Goal: Check status: Check status

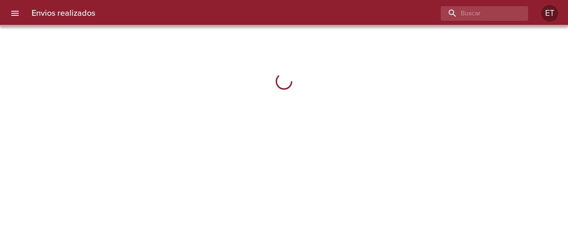
click at [517, 5] on div "Envios realizados ET" at bounding box center [284, 13] width 568 height 27
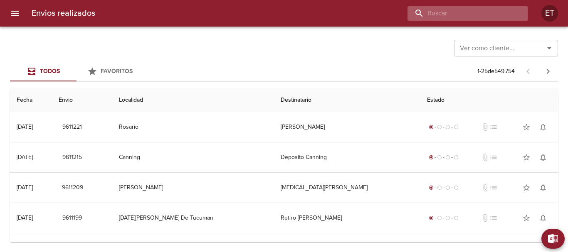
click at [513, 12] on input "buscar" at bounding box center [460, 13] width 106 height 15
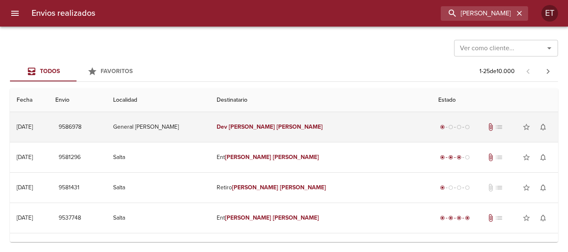
click at [273, 127] on em "[PERSON_NAME]" at bounding box center [252, 126] width 46 height 7
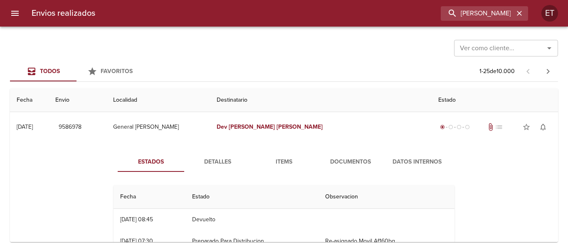
scroll to position [42, 0]
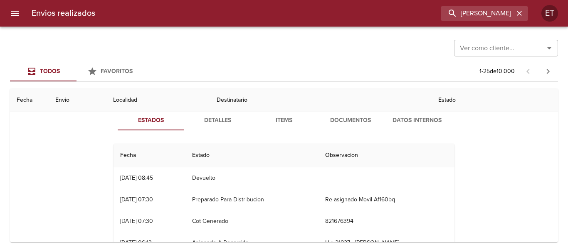
click at [360, 118] on span "Documentos" at bounding box center [350, 121] width 57 height 10
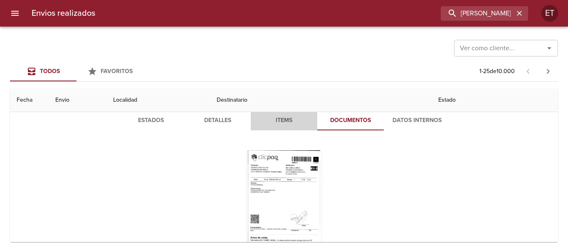
click at [275, 128] on button "Items" at bounding box center [284, 121] width 66 height 20
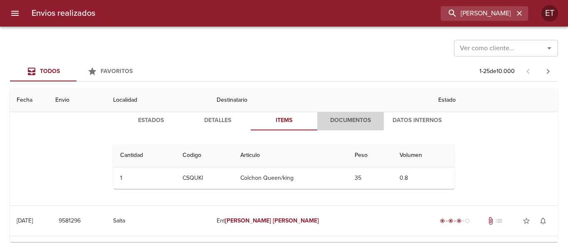
click at [350, 113] on button "Documentos" at bounding box center [350, 121] width 66 height 20
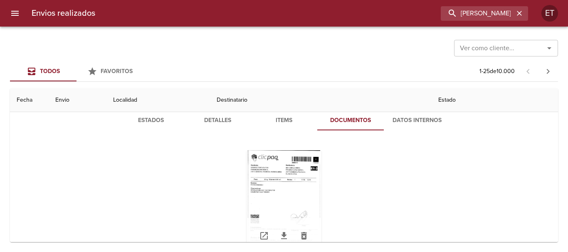
click at [288, 172] on div "Tabla de envíos del cliente" at bounding box center [283, 202] width 75 height 104
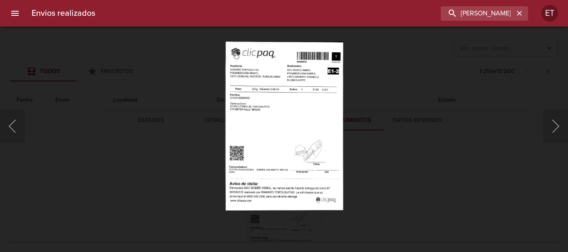
click at [290, 123] on img "Lightbox" at bounding box center [284, 126] width 118 height 169
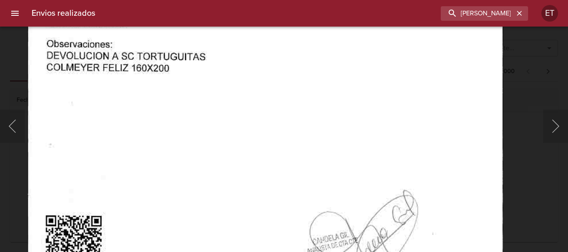
click at [44, 86] on img "Lightbox" at bounding box center [264, 134] width 475 height 682
click at [19, 81] on div "Lightbox" at bounding box center [284, 126] width 568 height 252
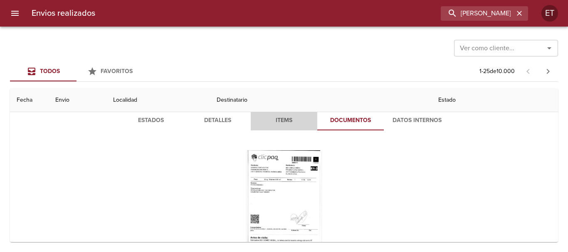
click at [302, 116] on span "Items" at bounding box center [284, 121] width 57 height 10
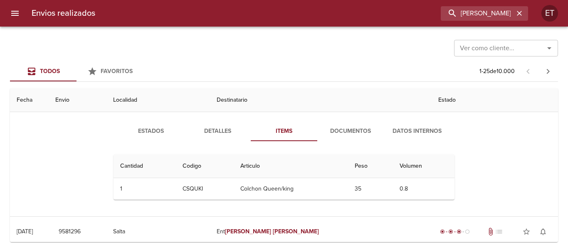
scroll to position [0, 0]
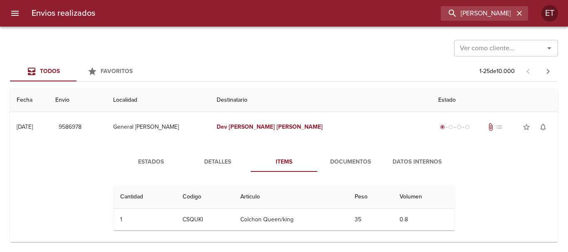
click at [298, 152] on button "Items" at bounding box center [284, 162] width 66 height 20
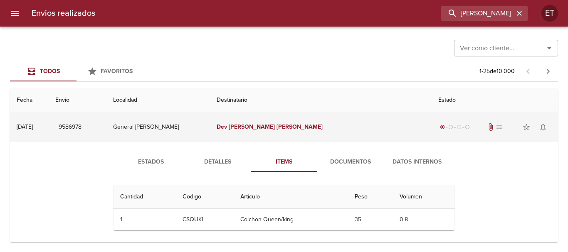
click at [302, 139] on td "[PERSON_NAME]" at bounding box center [320, 127] width 221 height 30
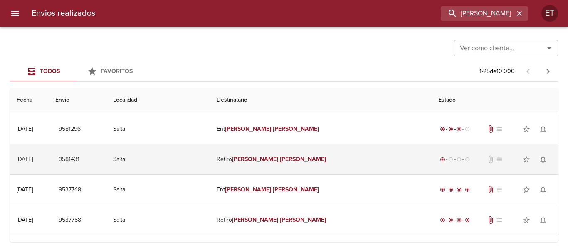
scroll to position [42, 0]
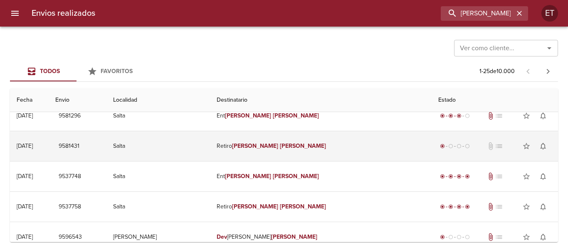
click at [310, 143] on em "[PERSON_NAME]" at bounding box center [303, 146] width 46 height 7
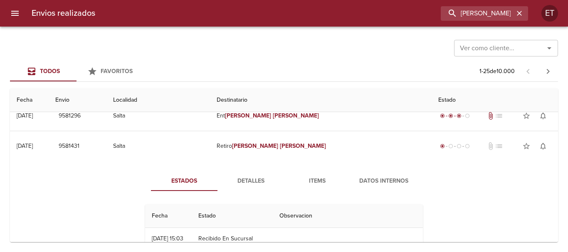
click at [322, 171] on button "Items" at bounding box center [317, 181] width 66 height 20
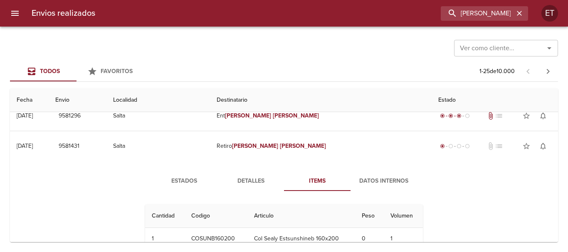
click at [319, 178] on span "Items" at bounding box center [317, 181] width 57 height 10
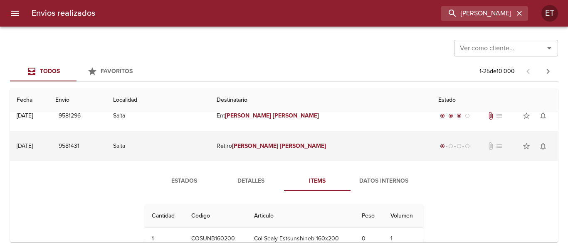
click at [332, 160] on td "Retiro [PERSON_NAME]" at bounding box center [320, 146] width 221 height 30
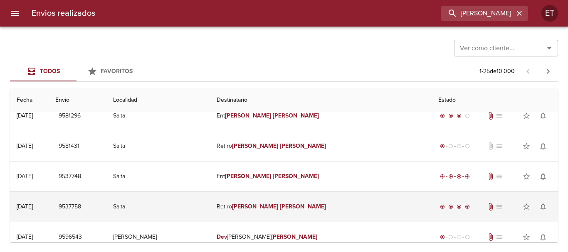
click at [260, 209] on td "Retiro [PERSON_NAME]" at bounding box center [320, 207] width 221 height 30
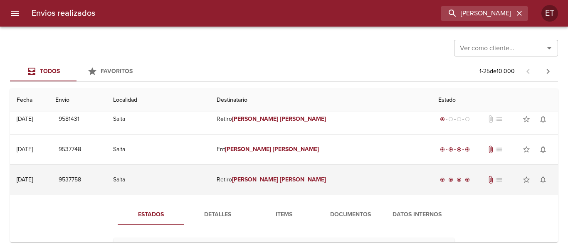
scroll to position [83, 0]
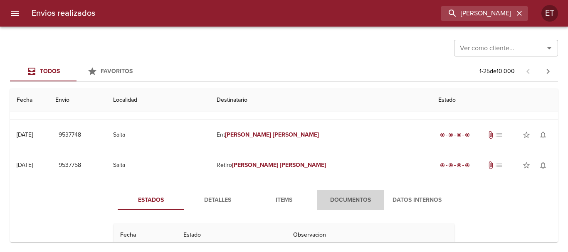
drag, startPoint x: 325, startPoint y: 195, endPoint x: 288, endPoint y: 203, distance: 38.2
click at [288, 203] on span "Items" at bounding box center [284, 200] width 57 height 10
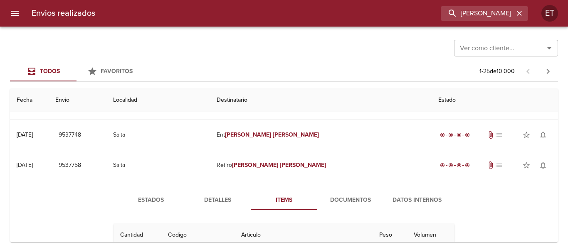
scroll to position [125, 0]
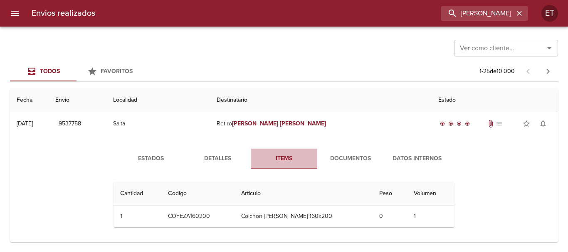
click at [297, 157] on span "Items" at bounding box center [284, 159] width 57 height 10
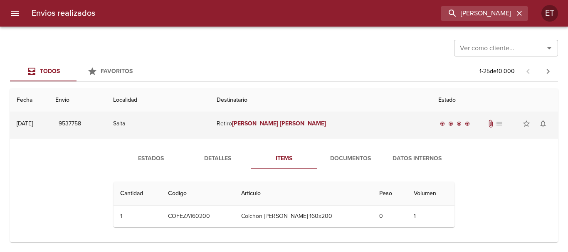
click at [302, 127] on em "[PERSON_NAME]" at bounding box center [303, 123] width 46 height 7
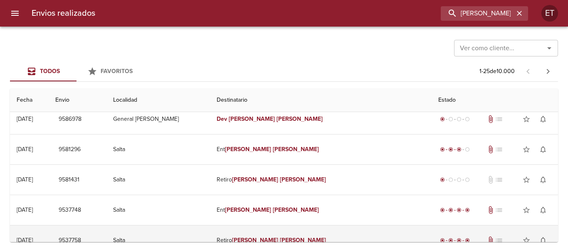
scroll to position [0, 0]
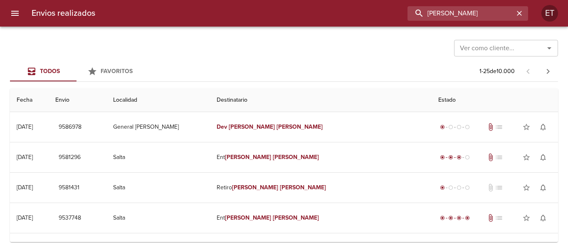
drag, startPoint x: 475, startPoint y: 14, endPoint x: 342, endPoint y: 29, distance: 133.8
click at [342, 0] on div "Envios realizados [PERSON_NAME] ET Ver como cliente... Ver como cliente... Todo…" at bounding box center [284, 0] width 568 height 0
type input "[PERSON_NAME]"
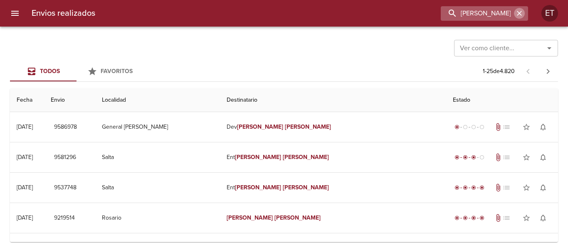
click at [521, 12] on icon "button" at bounding box center [519, 13] width 8 height 8
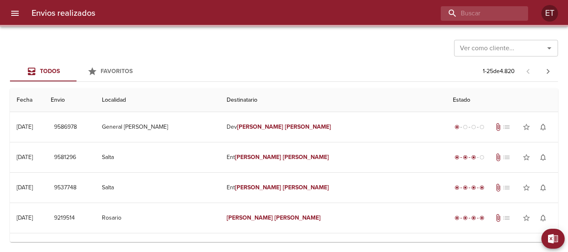
click at [332, 30] on div "Ver como cliente... Ver como cliente... Todos Favoritos 1 - 25 de 4.820 Fecha E…" at bounding box center [284, 140] width 568 height 226
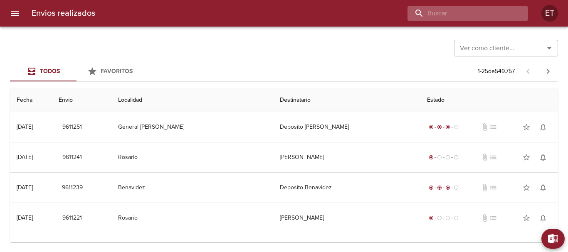
click at [473, 12] on input "buscar" at bounding box center [460, 13] width 106 height 15
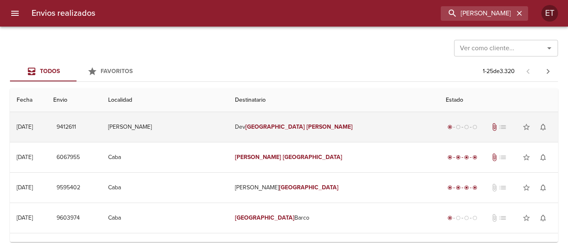
click at [276, 133] on td "Dev [PERSON_NAME]" at bounding box center [333, 127] width 210 height 30
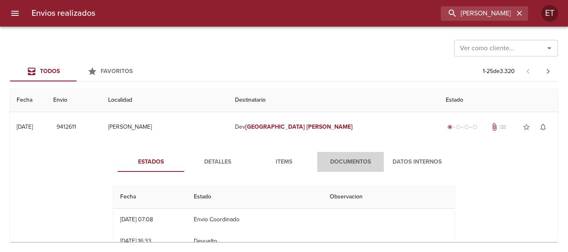
click at [348, 158] on span "Documentos" at bounding box center [350, 162] width 57 height 10
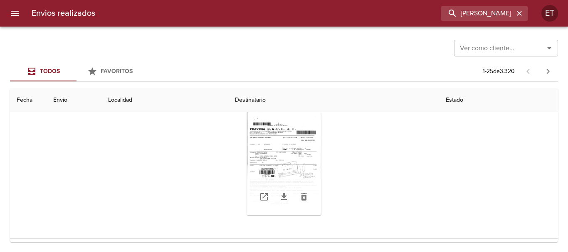
scroll to position [83, 0]
click at [263, 140] on div "Tabla de envíos del cliente" at bounding box center [283, 161] width 75 height 104
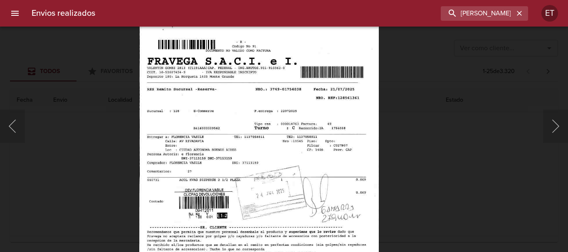
click at [249, 158] on img "Lightbox" at bounding box center [258, 173] width 239 height 340
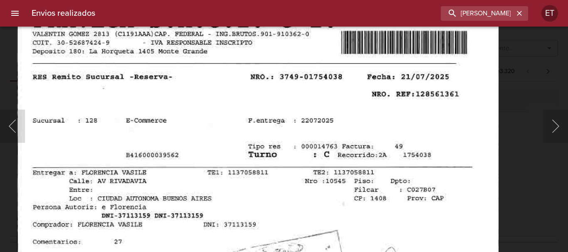
click at [334, 170] on img "Lightbox" at bounding box center [257, 245] width 481 height 682
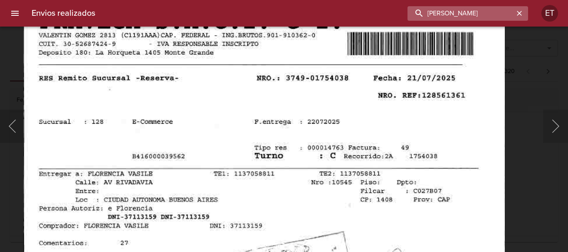
click at [497, 12] on input "[PERSON_NAME]" at bounding box center [460, 13] width 106 height 15
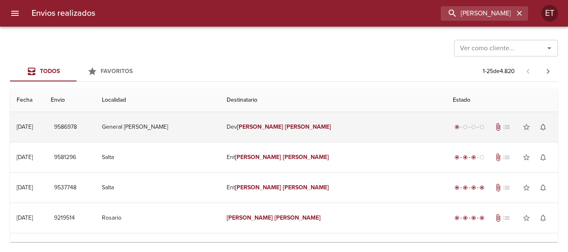
click at [310, 138] on td "[PERSON_NAME]" at bounding box center [333, 127] width 226 height 30
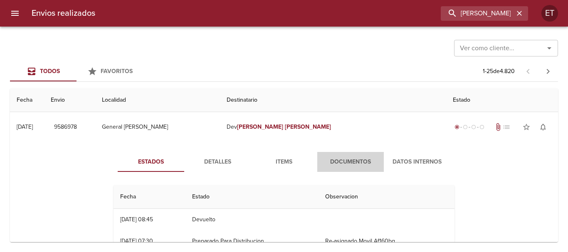
click at [341, 155] on button "Documentos" at bounding box center [350, 162] width 66 height 20
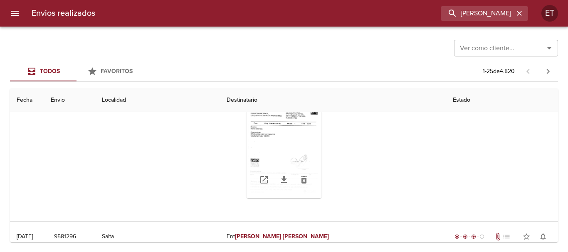
scroll to position [83, 0]
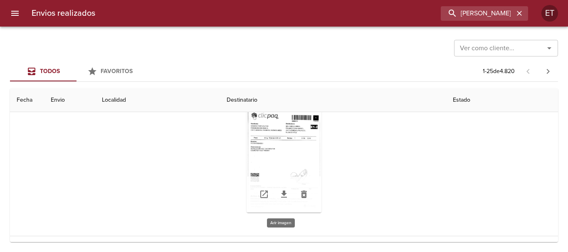
click at [287, 135] on div "Tabla de envíos del cliente" at bounding box center [283, 161] width 75 height 104
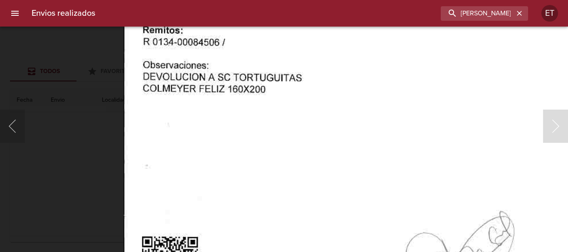
click at [248, 94] on img "Lightbox" at bounding box center [360, 156] width 475 height 682
click at [56, 152] on div "Lightbox" at bounding box center [284, 126] width 568 height 252
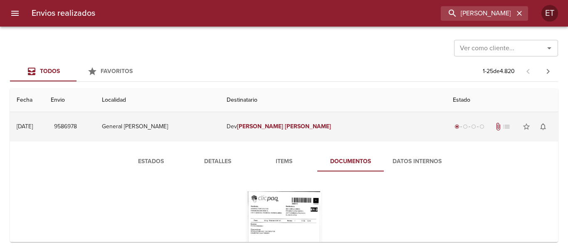
scroll to position [0, 0]
click at [220, 112] on td "General [PERSON_NAME]" at bounding box center [157, 127] width 125 height 30
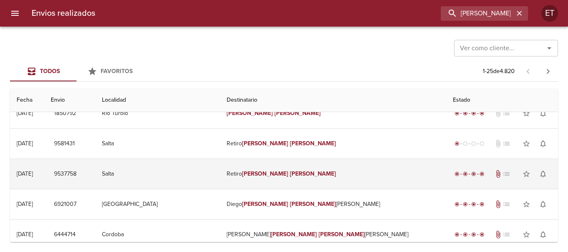
scroll to position [166, 0]
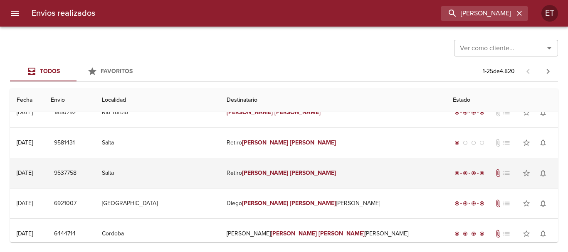
click at [320, 180] on td "Retiro [PERSON_NAME]" at bounding box center [333, 173] width 226 height 30
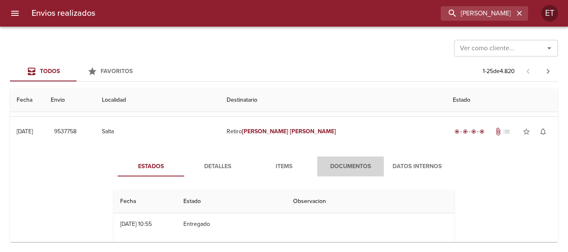
click at [330, 162] on span "Documentos" at bounding box center [350, 167] width 57 height 10
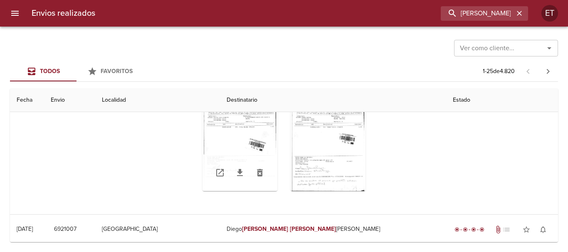
scroll to position [291, 0]
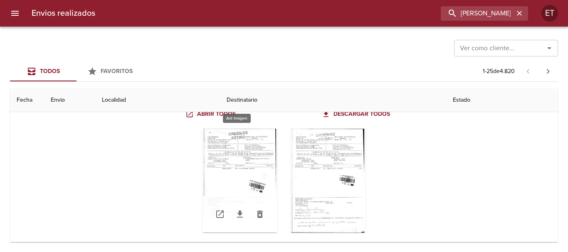
click at [253, 131] on div "Tabla de envíos del cliente" at bounding box center [239, 181] width 75 height 104
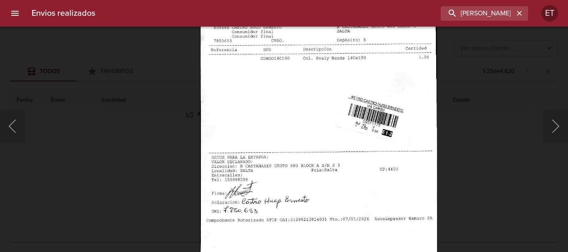
click at [285, 114] on img "Lightbox" at bounding box center [318, 98] width 237 height 340
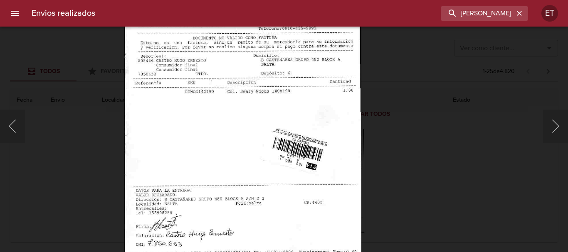
click at [306, 162] on img "Lightbox" at bounding box center [242, 131] width 237 height 340
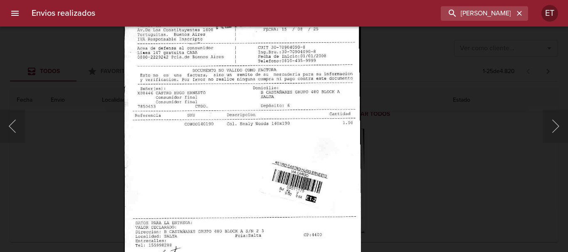
click at [470, 169] on div "Lightbox" at bounding box center [284, 126] width 568 height 252
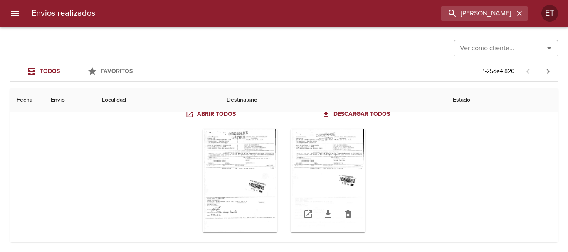
click at [326, 155] on div "Tabla de envíos del cliente" at bounding box center [327, 181] width 75 height 104
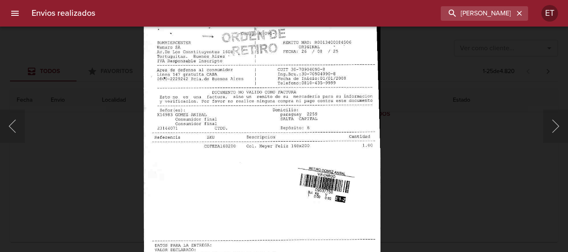
click at [273, 124] on img "Lightbox" at bounding box center [261, 185] width 237 height 340
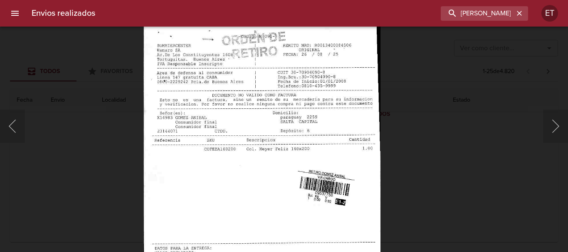
click at [457, 170] on div "Lightbox" at bounding box center [284, 126] width 568 height 252
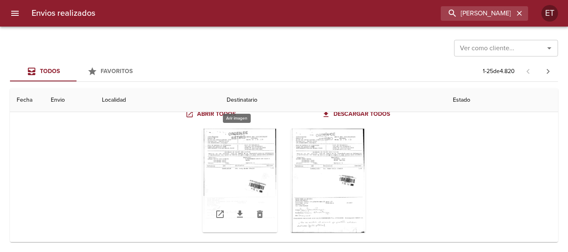
click at [231, 162] on div "Tabla de envíos del cliente" at bounding box center [239, 181] width 75 height 104
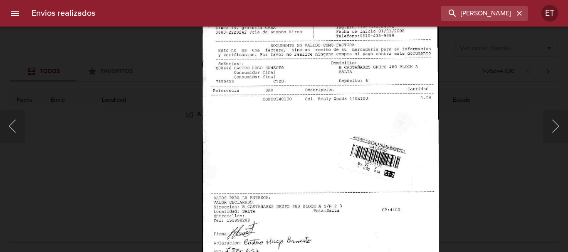
click at [476, 156] on div "Lightbox" at bounding box center [284, 126] width 568 height 252
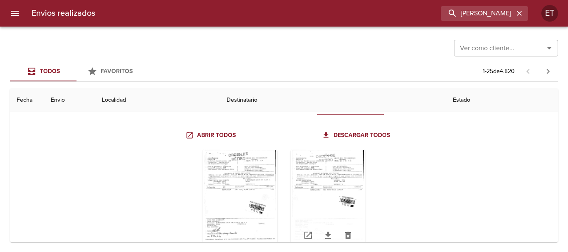
scroll to position [249, 0]
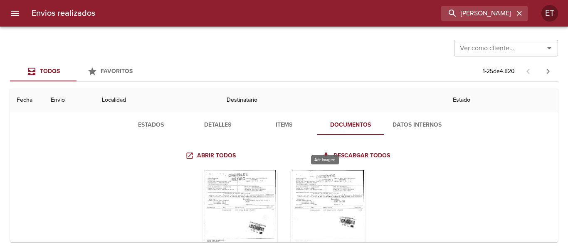
click at [317, 197] on div "Tabla de envíos del cliente" at bounding box center [327, 222] width 75 height 104
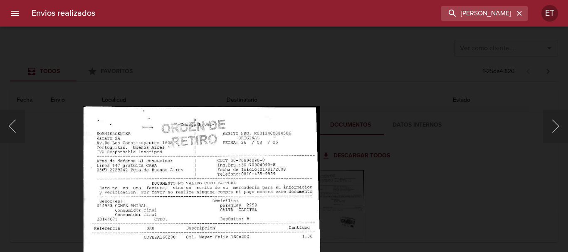
click at [254, 0] on html "Envios realizados [PERSON_NAME] ET Ver como cliente... Ver como cliente... Todo…" at bounding box center [284, 0] width 568 height 0
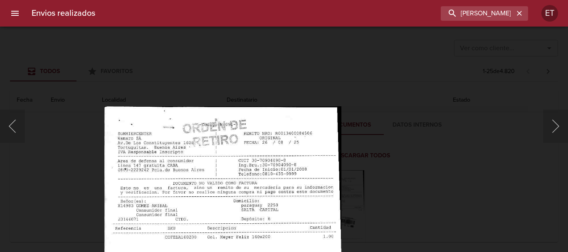
click at [412, 222] on div "Lightbox" at bounding box center [284, 126] width 568 height 252
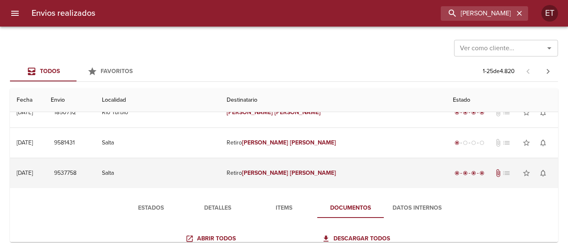
click at [275, 172] on td "Retiro [PERSON_NAME]" at bounding box center [333, 173] width 226 height 30
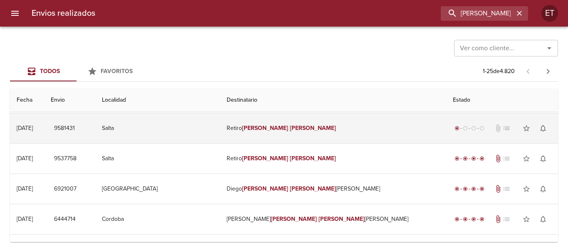
scroll to position [166, 0]
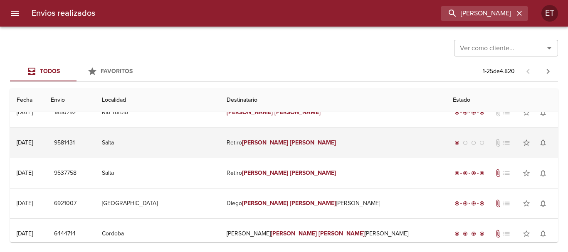
click at [302, 134] on td "Retiro [PERSON_NAME]" at bounding box center [333, 143] width 226 height 30
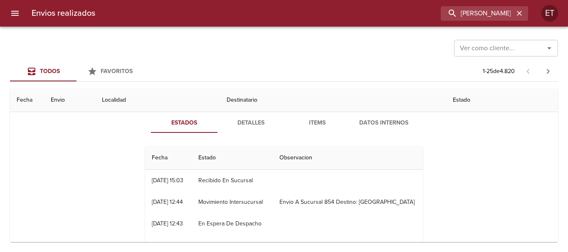
scroll to position [208, 0]
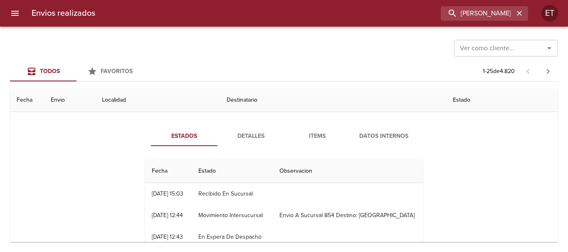
click at [310, 128] on button "Items" at bounding box center [317, 136] width 66 height 20
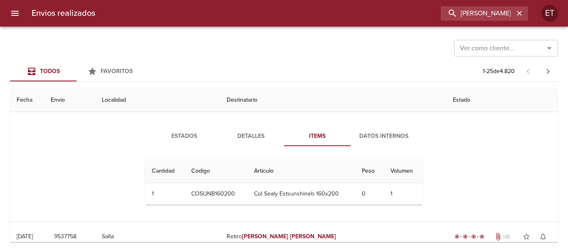
click at [305, 194] on td "Col Sealy Estsunshineb 160x200" at bounding box center [301, 194] width 108 height 22
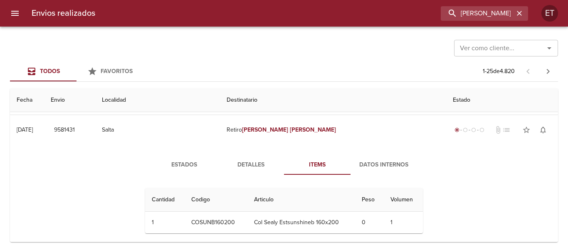
scroll to position [166, 0]
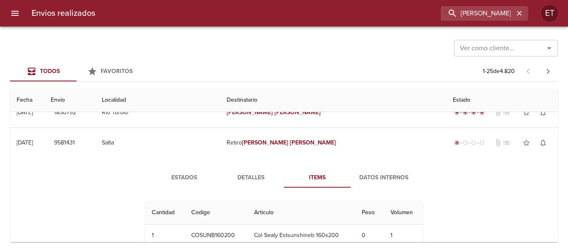
click at [246, 177] on span "Detalles" at bounding box center [250, 178] width 57 height 10
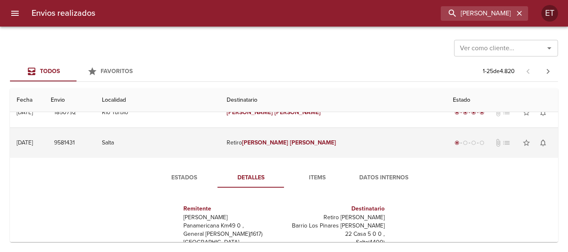
click at [286, 143] on em "[PERSON_NAME]" at bounding box center [265, 142] width 46 height 7
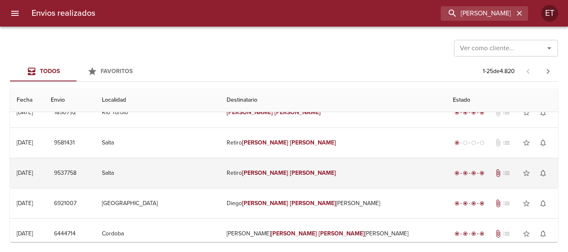
click at [308, 173] on em "[PERSON_NAME]" at bounding box center [313, 173] width 46 height 7
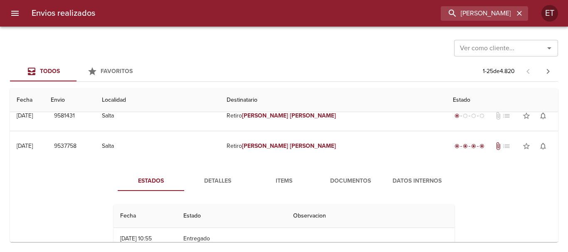
scroll to position [208, 0]
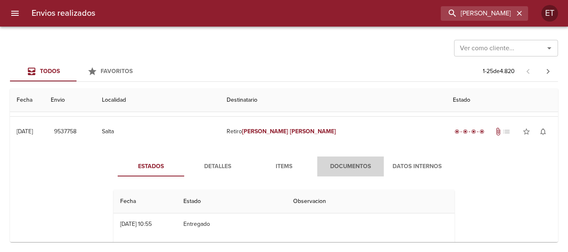
click at [361, 167] on span "Documentos" at bounding box center [350, 167] width 57 height 10
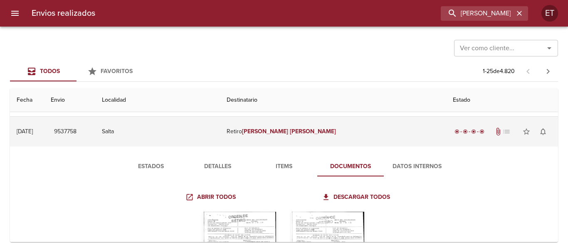
click at [321, 133] on em "[PERSON_NAME]" at bounding box center [313, 131] width 46 height 7
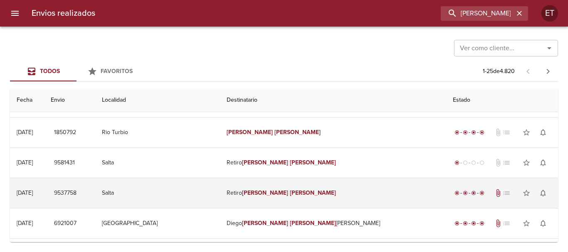
scroll to position [166, 0]
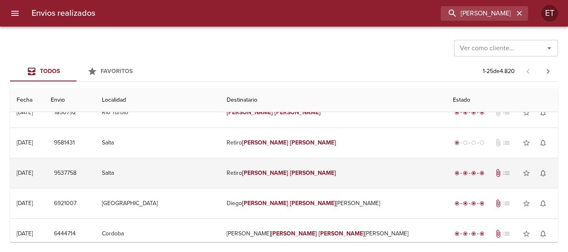
click at [339, 180] on td "Retiro [PERSON_NAME]" at bounding box center [333, 173] width 226 height 30
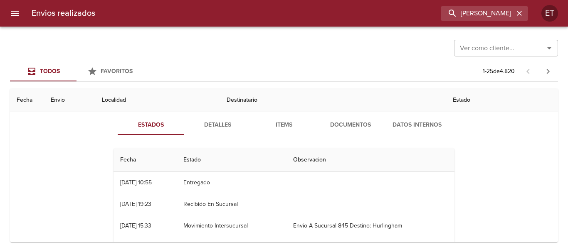
scroll to position [208, 0]
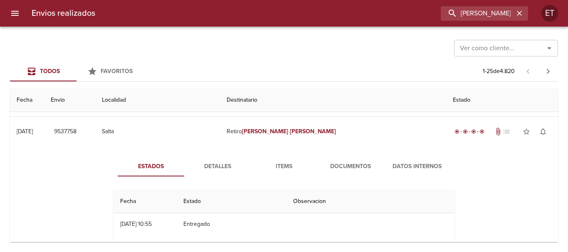
click at [344, 167] on span "Documentos" at bounding box center [350, 167] width 57 height 10
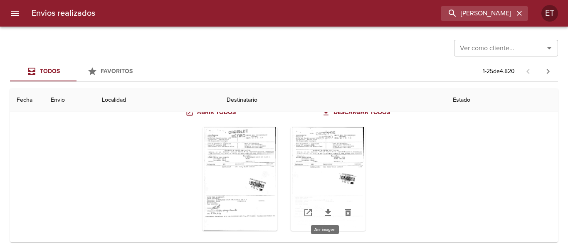
scroll to position [332, 0]
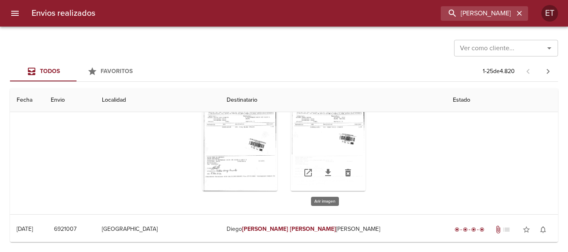
click at [329, 130] on div "Tabla de envíos del cliente" at bounding box center [327, 139] width 75 height 104
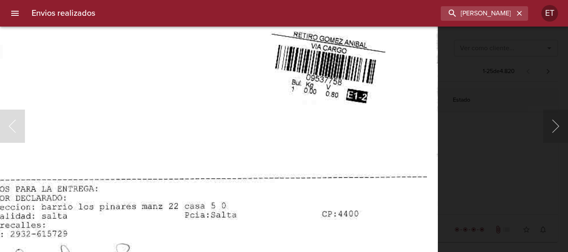
click at [332, 37] on img "Lightbox" at bounding box center [199, 68] width 476 height 682
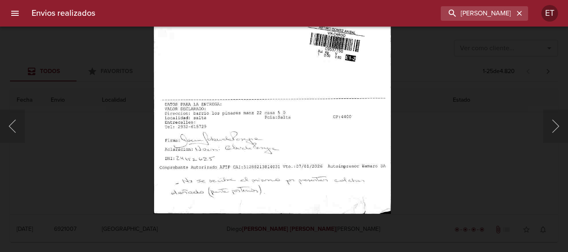
click at [215, 133] on img "Lightbox" at bounding box center [271, 45] width 237 height 340
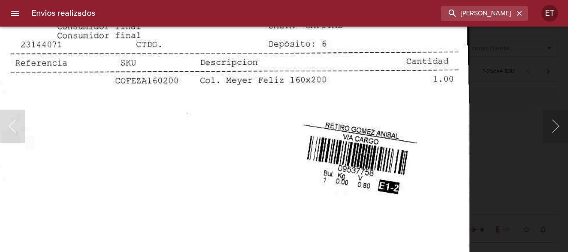
click at [270, 201] on img "Lightbox" at bounding box center [231, 159] width 476 height 682
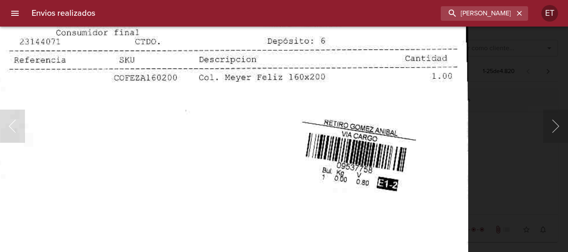
click at [258, 163] on img "Lightbox" at bounding box center [230, 156] width 476 height 682
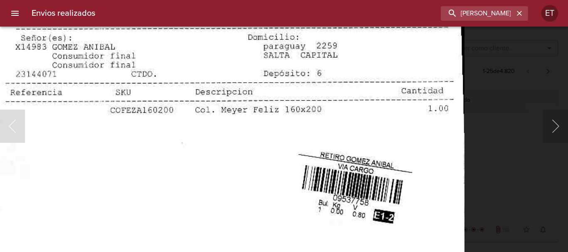
click at [548, 179] on div "Lightbox" at bounding box center [284, 126] width 568 height 252
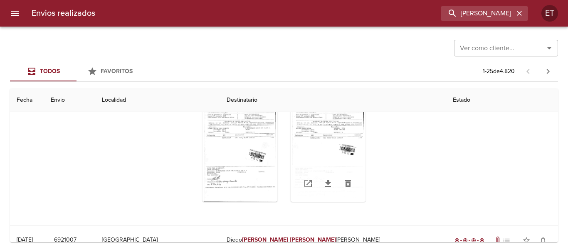
scroll to position [291, 0]
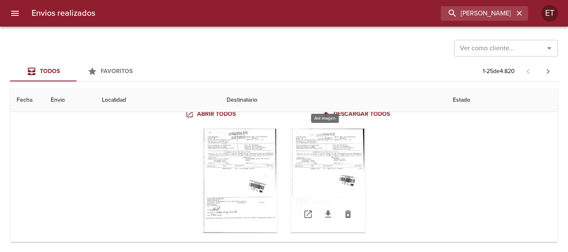
click at [326, 162] on div "Tabla de envíos del cliente" at bounding box center [327, 181] width 75 height 104
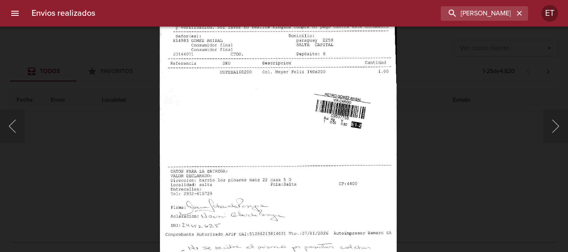
click at [444, 165] on div "Lightbox" at bounding box center [284, 126] width 568 height 252
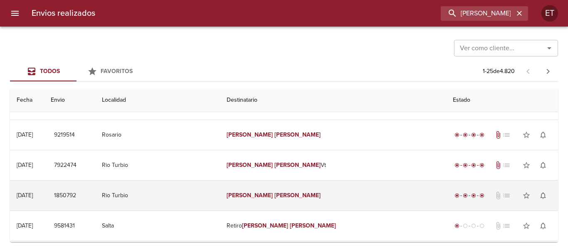
scroll to position [0, 0]
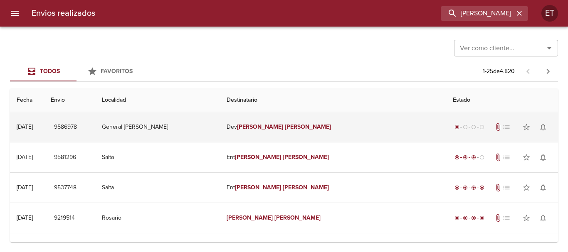
click at [327, 122] on td "[PERSON_NAME]" at bounding box center [333, 127] width 226 height 30
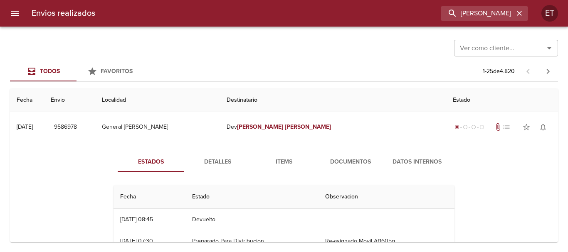
drag, startPoint x: 333, startPoint y: 146, endPoint x: 337, endPoint y: 170, distance: 24.5
click at [333, 146] on div "Estados Detalles Items Documentos Datos Internos Fecha Estado Observacion 16/09…" at bounding box center [284, 238] width 534 height 192
click at [339, 172] on div "Estados Detalles Items Documentos Datos Internos Fecha Estado Observacion 16/09…" at bounding box center [284, 238] width 366 height 172
click at [334, 160] on span "Documentos" at bounding box center [350, 162] width 57 height 10
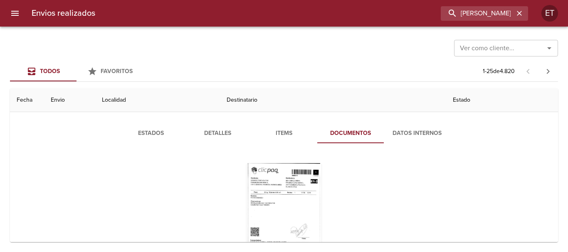
scroll to position [42, 0]
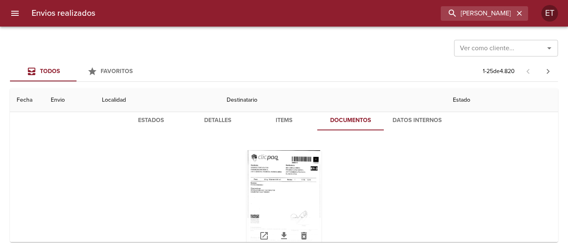
click at [279, 172] on div "Tabla de envíos del cliente" at bounding box center [283, 202] width 75 height 104
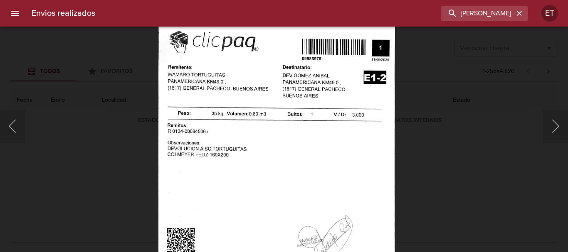
click at [258, 180] on img "Lightbox" at bounding box center [275, 188] width 237 height 340
click at [477, 175] on div "Lightbox" at bounding box center [284, 126] width 568 height 252
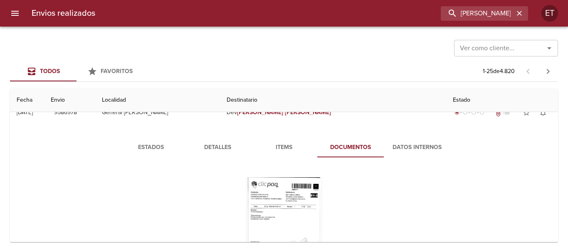
scroll to position [0, 0]
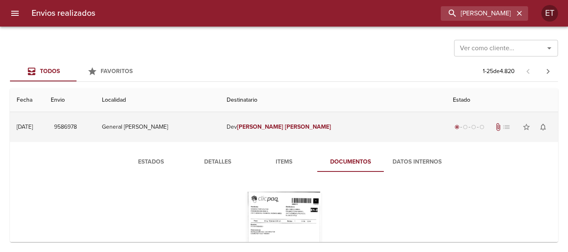
click at [220, 133] on td "General [PERSON_NAME]" at bounding box center [157, 127] width 125 height 30
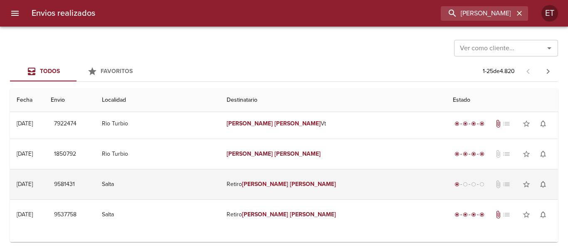
scroll to position [166, 0]
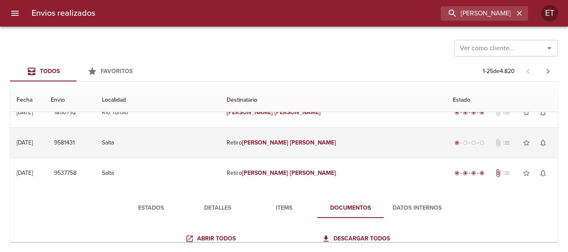
click at [326, 146] on td "Retiro [PERSON_NAME]" at bounding box center [333, 143] width 226 height 30
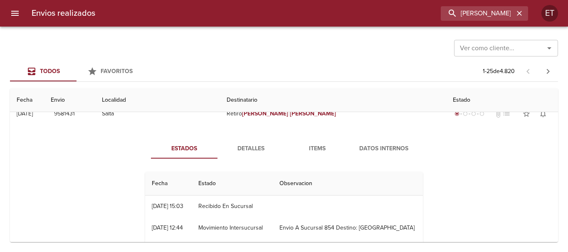
scroll to position [208, 0]
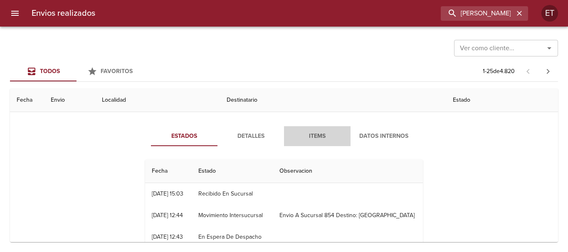
click at [307, 136] on span "Items" at bounding box center [317, 136] width 57 height 10
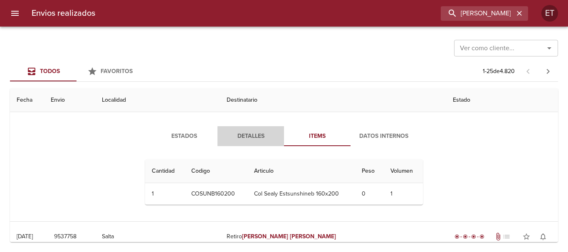
click at [251, 141] on span "Detalles" at bounding box center [250, 136] width 57 height 10
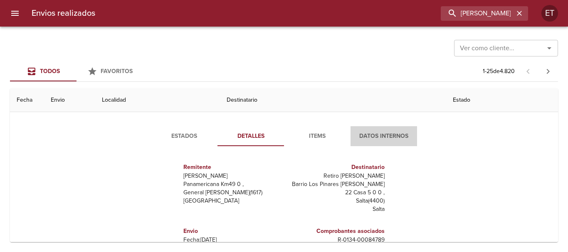
drag, startPoint x: 350, startPoint y: 143, endPoint x: 319, endPoint y: 135, distance: 32.0
click at [346, 141] on div "Estados Detalles Items Datos Internos" at bounding box center [284, 136] width 266 height 20
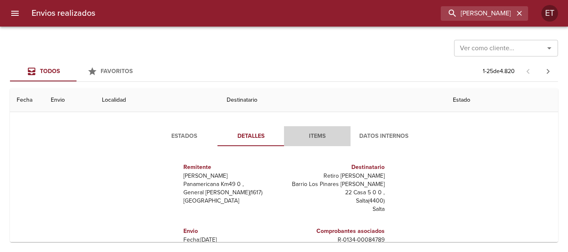
click at [319, 135] on span "Items" at bounding box center [317, 136] width 57 height 10
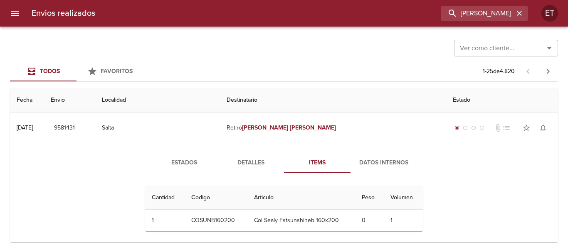
scroll to position [166, 0]
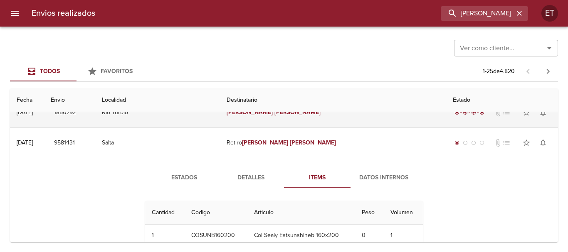
click at [220, 124] on td "Rio Turbio" at bounding box center [157, 113] width 125 height 30
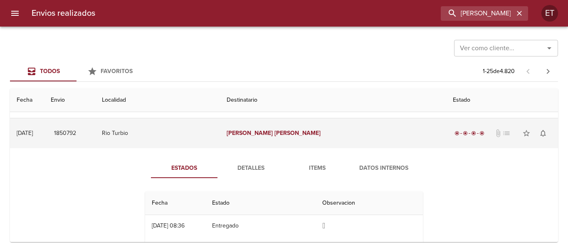
scroll to position [125, 0]
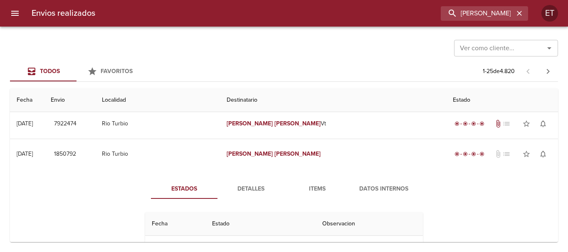
click at [314, 192] on span "Items" at bounding box center [317, 189] width 57 height 10
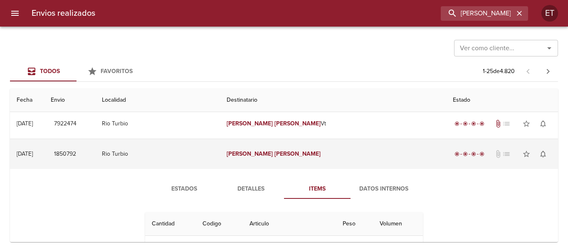
click at [268, 149] on td "[PERSON_NAME]" at bounding box center [333, 154] width 226 height 30
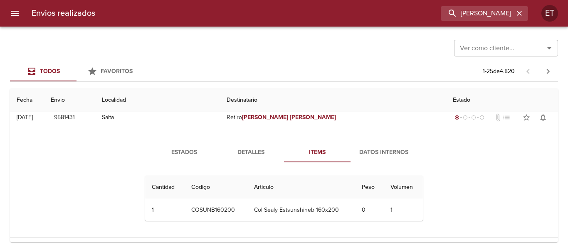
scroll to position [166, 0]
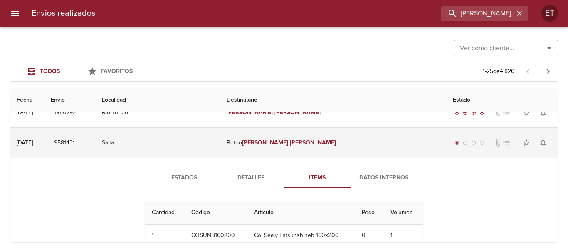
click at [300, 152] on td "Retiro [PERSON_NAME]" at bounding box center [333, 143] width 226 height 30
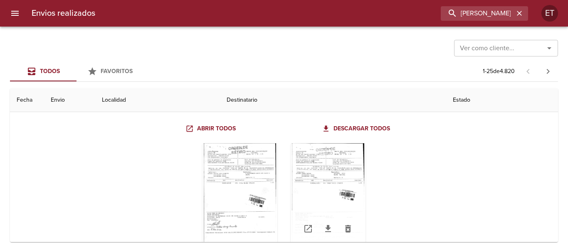
scroll to position [291, 0]
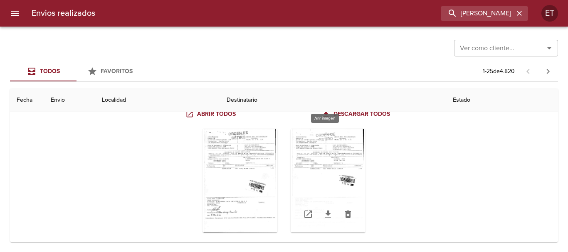
click at [339, 156] on div "Tabla de envíos del cliente" at bounding box center [327, 181] width 75 height 104
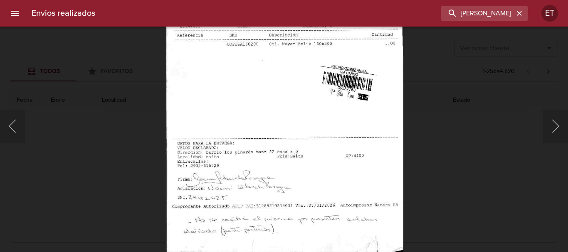
click at [332, 96] on img "Lightbox" at bounding box center [284, 83] width 237 height 340
click at [457, 160] on div "Lightbox" at bounding box center [284, 126] width 568 height 252
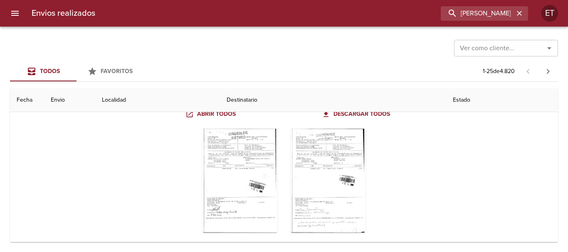
scroll to position [208, 0]
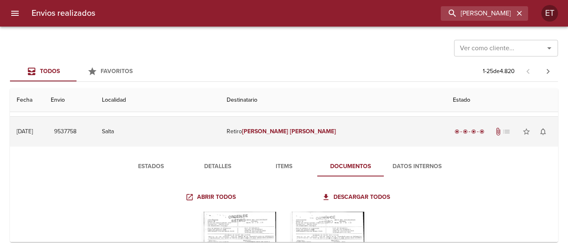
click at [306, 127] on td "Retiro [PERSON_NAME]" at bounding box center [333, 132] width 226 height 30
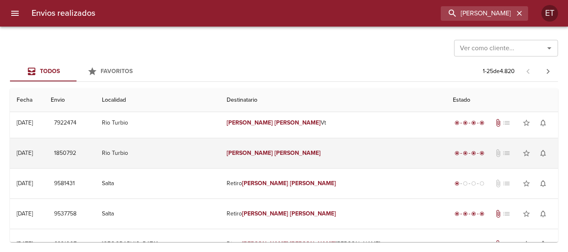
scroll to position [125, 0]
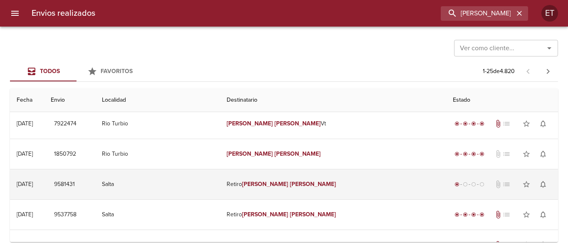
click at [274, 182] on td "Retiro [PERSON_NAME]" at bounding box center [333, 185] width 226 height 30
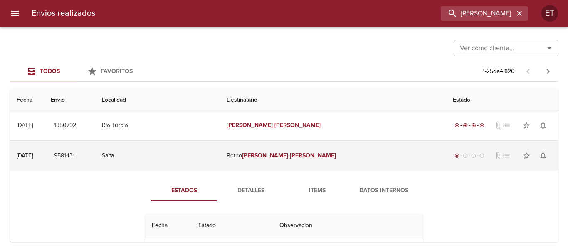
scroll to position [166, 0]
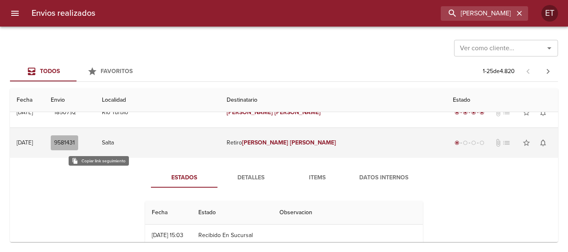
click at [75, 142] on span "9581431" at bounding box center [64, 143] width 21 height 10
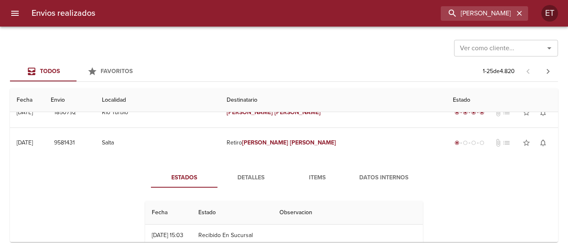
drag, startPoint x: 497, startPoint y: 24, endPoint x: 490, endPoint y: 18, distance: 9.1
click at [497, 24] on div "Envios realizados [PERSON_NAME] ET" at bounding box center [284, 13] width 568 height 27
click at [490, 18] on input "[PERSON_NAME]" at bounding box center [460, 13] width 106 height 15
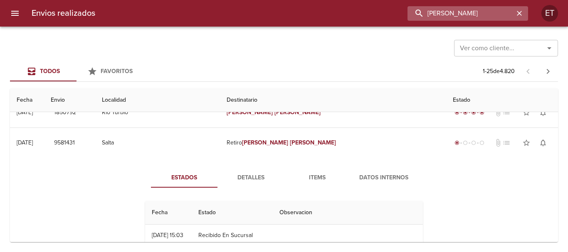
paste input "9299642"
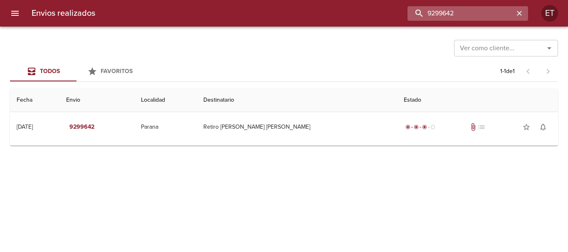
scroll to position [0, 0]
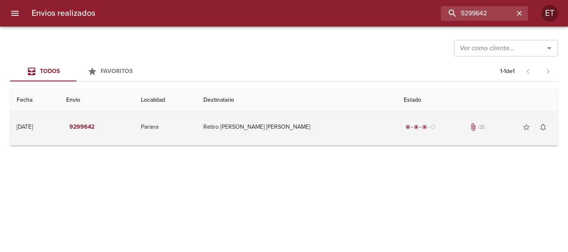
click at [280, 133] on td "Retiro [PERSON_NAME] [PERSON_NAME]" at bounding box center [297, 127] width 200 height 30
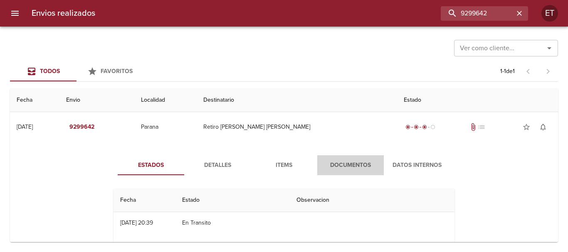
click at [328, 157] on button "Documentos" at bounding box center [350, 165] width 66 height 20
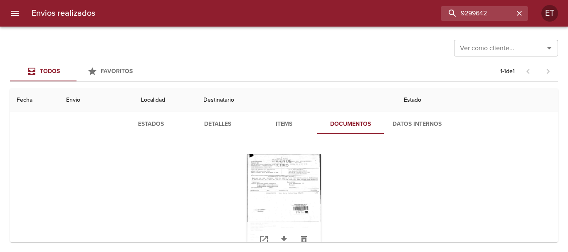
scroll to position [81, 0]
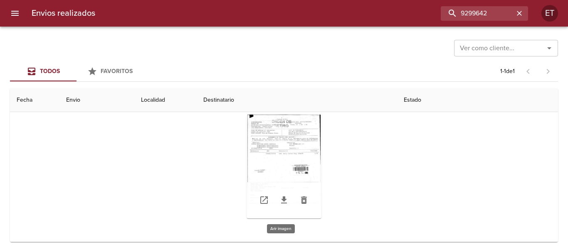
click at [273, 125] on div "Tabla de envíos del cliente" at bounding box center [283, 167] width 75 height 104
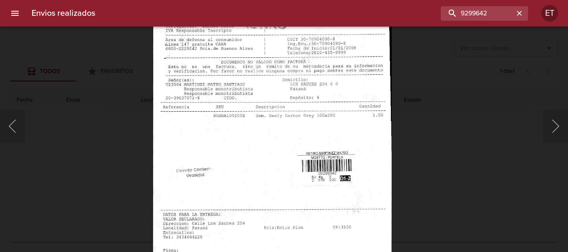
click at [343, 117] on img "Lightbox" at bounding box center [271, 158] width 239 height 340
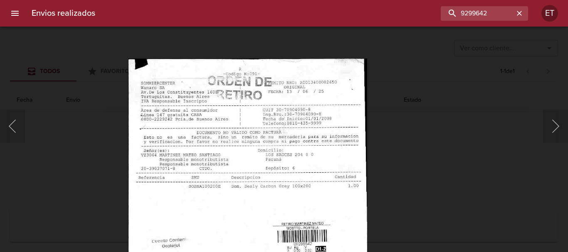
click at [343, 214] on img "Lightbox" at bounding box center [247, 229] width 239 height 340
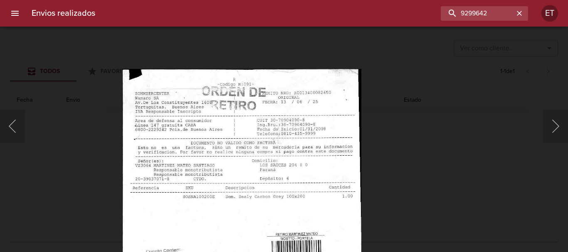
click at [314, 138] on img "Lightbox" at bounding box center [241, 239] width 239 height 340
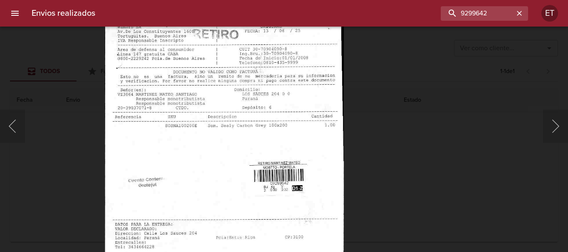
click at [268, 98] on img "Lightbox" at bounding box center [224, 168] width 239 height 340
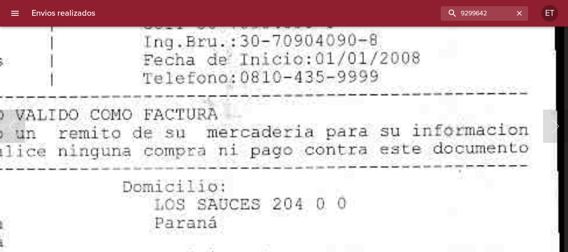
click at [411, 0] on html "Envios realizados 9299642 ET Ver como cliente... Ver como cliente... Todos Favo…" at bounding box center [284, 0] width 568 height 0
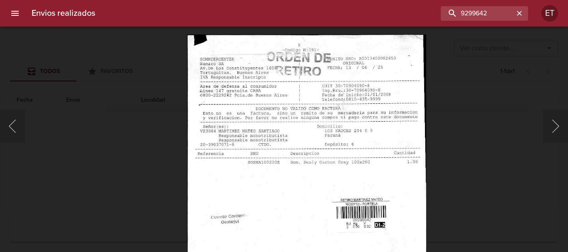
click at [303, 49] on img "Lightbox" at bounding box center [306, 204] width 239 height 340
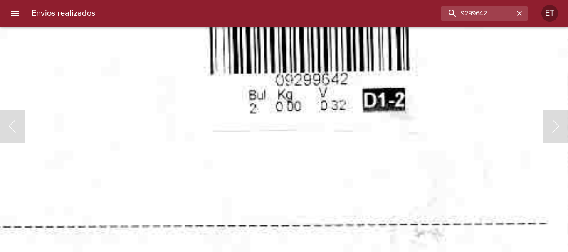
click at [357, 82] on img "Lightbox" at bounding box center [89, 16] width 964 height 1371
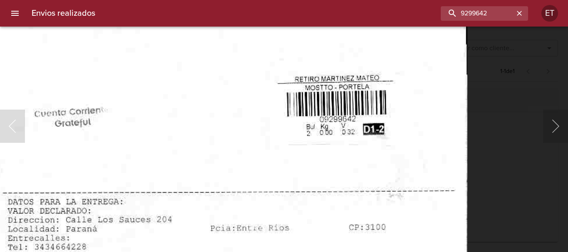
click at [219, 0] on html "Envios realizados 9299642 ET Ver como cliente... Ver como cliente... Todos Favo…" at bounding box center [284, 0] width 568 height 0
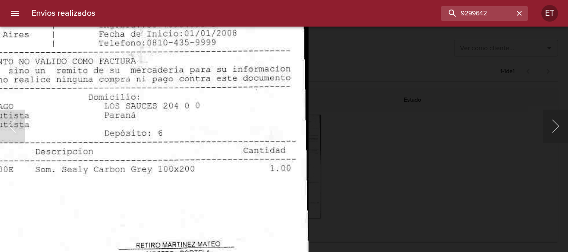
click at [396, 165] on div "Lightbox" at bounding box center [284, 126] width 568 height 252
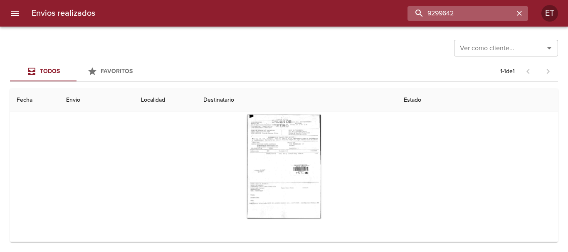
click at [484, 17] on input "9299642" at bounding box center [460, 13] width 106 height 15
type input "AMERISE"
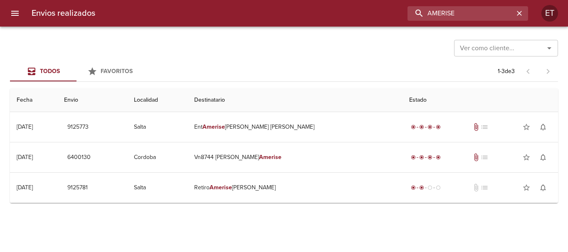
scroll to position [0, 0]
